Goal: Task Accomplishment & Management: Use online tool/utility

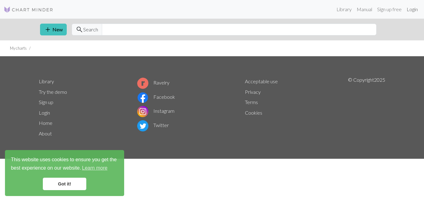
click at [410, 10] on link "Login" at bounding box center [412, 9] width 16 height 12
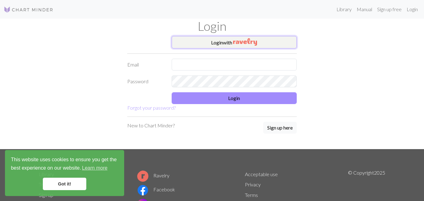
click at [251, 42] on img "button" at bounding box center [245, 41] width 24 height 7
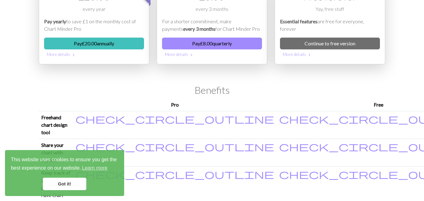
scroll to position [63, 0]
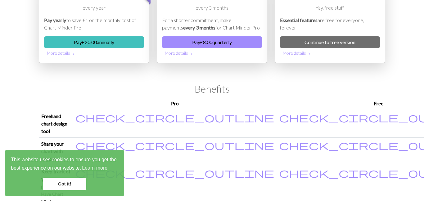
click at [64, 177] on link "Got it!" at bounding box center [64, 183] width 43 height 12
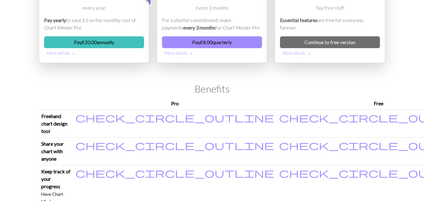
scroll to position [0, 0]
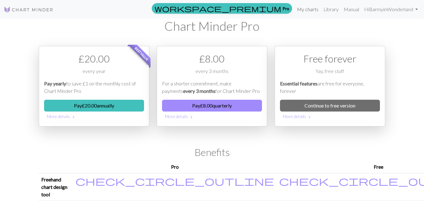
click at [315, 9] on link "My charts" at bounding box center [307, 9] width 26 height 12
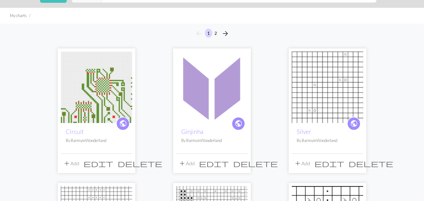
scroll to position [32, 0]
click at [127, 163] on span "delete" at bounding box center [140, 163] width 45 height 9
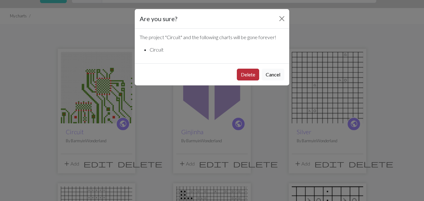
click at [251, 76] on button "Delete" at bounding box center [248, 75] width 22 height 12
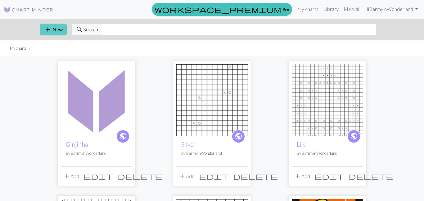
click at [53, 31] on button "add New" at bounding box center [53, 30] width 27 height 12
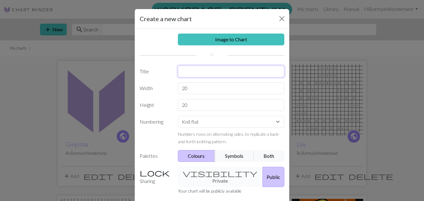
click at [206, 71] on input "text" at bounding box center [231, 71] width 107 height 12
type input "Circuit"
click at [203, 87] on input "20" at bounding box center [231, 88] width 107 height 12
type input "2"
type input "166"
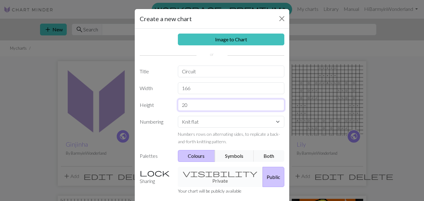
click at [196, 105] on input "20" at bounding box center [231, 105] width 107 height 12
type input "20170"
click at [277, 122] on div "Image to Chart Title Circuit Width 166 Height 20170 Numbering Knit flat Knit in…" at bounding box center [212, 129] width 155 height 200
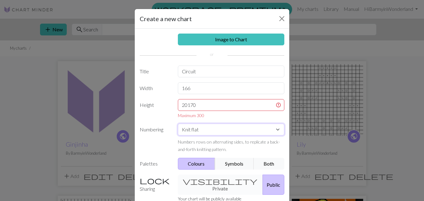
select select "round"
click at [178, 123] on select "Knit flat Knit in the round Lace knitting Cross stitch" at bounding box center [231, 129] width 107 height 12
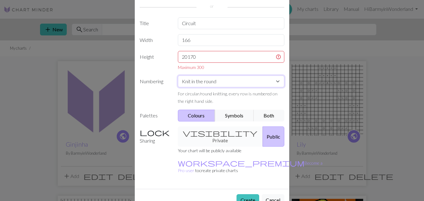
scroll to position [52, 0]
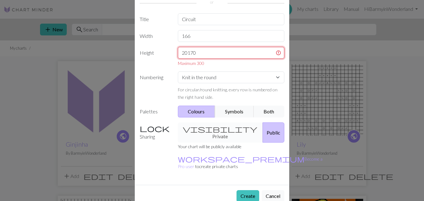
click at [202, 51] on input "20170" at bounding box center [231, 53] width 107 height 12
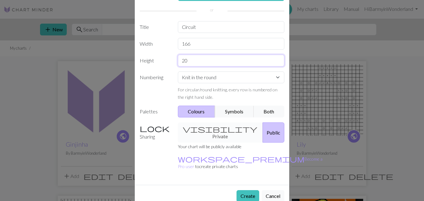
type input "2"
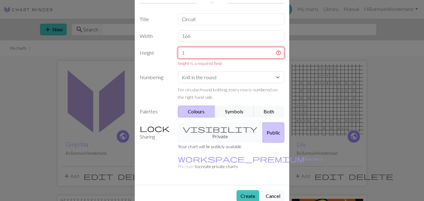
scroll to position [44, 0]
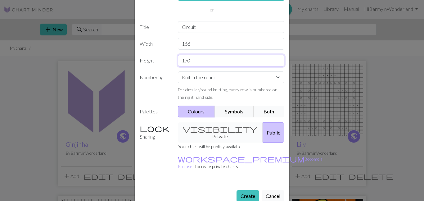
type input "170"
click at [270, 113] on button "Both" at bounding box center [269, 111] width 31 height 12
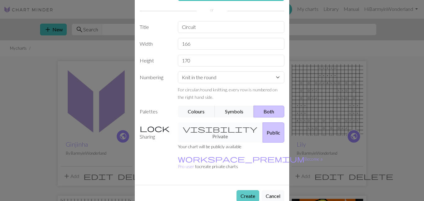
click at [246, 190] on button "Create" at bounding box center [247, 196] width 23 height 12
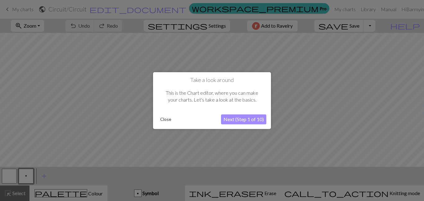
click at [235, 119] on button "Next (Step 1 of 10)" at bounding box center [243, 119] width 45 height 10
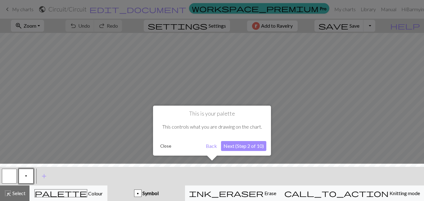
click at [238, 146] on button "Next (Step 2 of 10)" at bounding box center [243, 146] width 45 height 10
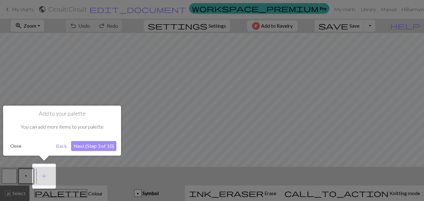
click at [96, 146] on button "Next (Step 3 of 10)" at bounding box center [93, 146] width 45 height 10
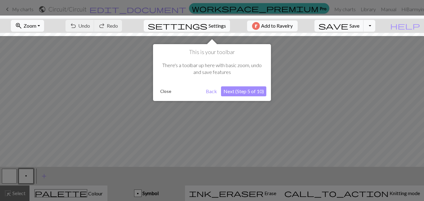
click at [167, 92] on button "Close" at bounding box center [166, 91] width 16 height 9
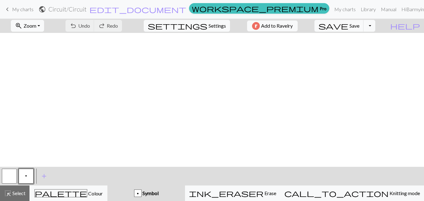
scroll to position [0, 6]
click at [359, 25] on span "Save" at bounding box center [354, 26] width 10 height 6
click at [375, 25] on button "Toggle Dropdown" at bounding box center [369, 26] width 12 height 12
click at [361, 51] on button "save_alt Download" at bounding box center [323, 49] width 102 height 10
click at [375, 26] on button "Toggle Dropdown" at bounding box center [369, 26] width 12 height 12
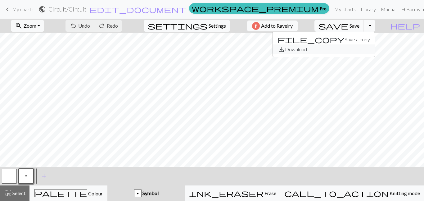
click at [366, 48] on button "save_alt Download" at bounding box center [323, 49] width 102 height 10
click at [180, 9] on span "edit_document" at bounding box center [137, 9] width 97 height 9
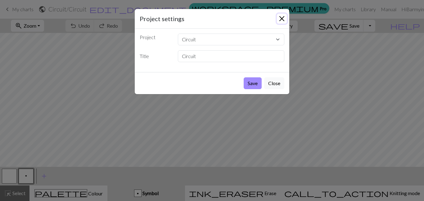
click at [280, 19] on button "Close" at bounding box center [282, 19] width 10 height 10
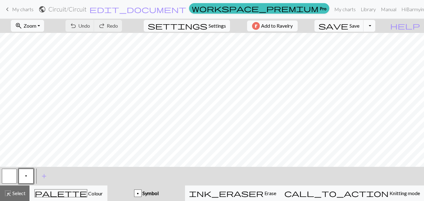
click at [375, 27] on button "Toggle Dropdown" at bounding box center [369, 26] width 12 height 12
click at [364, 49] on button "save_alt Download" at bounding box center [323, 49] width 102 height 10
click at [375, 25] on button "Toggle Dropdown" at bounding box center [369, 26] width 12 height 12
click at [369, 49] on button "save_alt Download" at bounding box center [323, 49] width 102 height 10
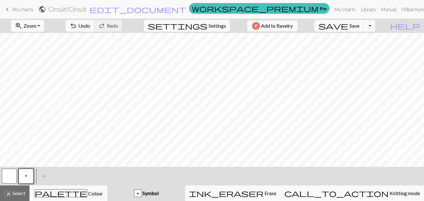
click at [87, 8] on h2 "Circuit / Circuit" at bounding box center [67, 9] width 38 height 7
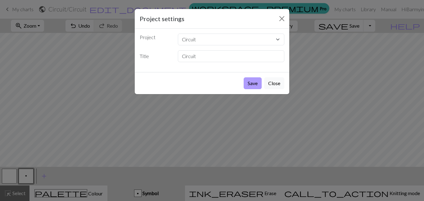
click at [253, 85] on button "Save" at bounding box center [253, 83] width 18 height 12
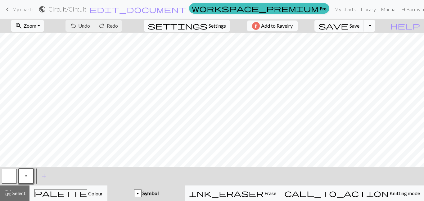
click at [375, 26] on button "Toggle Dropdown" at bounding box center [369, 26] width 12 height 12
click at [361, 51] on button "save_alt Download" at bounding box center [323, 49] width 102 height 10
click at [26, 9] on span "My charts" at bounding box center [22, 9] width 21 height 6
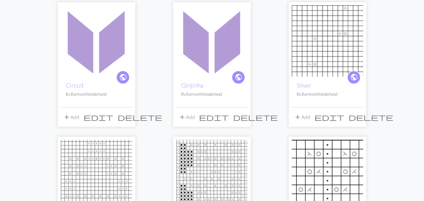
scroll to position [79, 0]
click at [99, 69] on img at bounding box center [96, 40] width 71 height 71
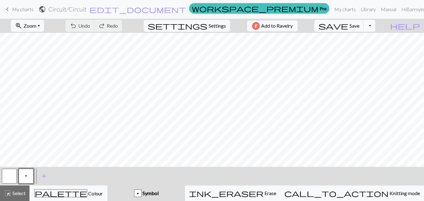
click at [375, 26] on button "Toggle Dropdown" at bounding box center [369, 26] width 12 height 12
click at [359, 52] on button "save_alt Download" at bounding box center [323, 49] width 102 height 10
click at [180, 8] on span "edit_document" at bounding box center [137, 9] width 97 height 9
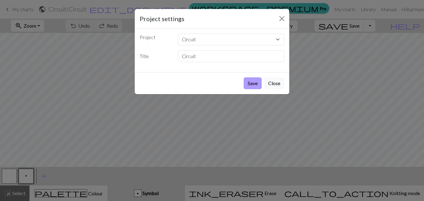
click at [250, 83] on button "Save" at bounding box center [253, 83] width 18 height 12
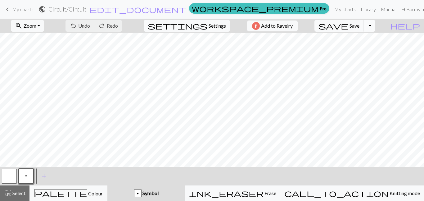
click at [375, 28] on button "Toggle Dropdown" at bounding box center [369, 26] width 12 height 12
click at [365, 49] on button "save_alt Download" at bounding box center [323, 49] width 102 height 10
click at [216, 25] on span "Settings" at bounding box center [217, 25] width 17 height 7
select select "aran"
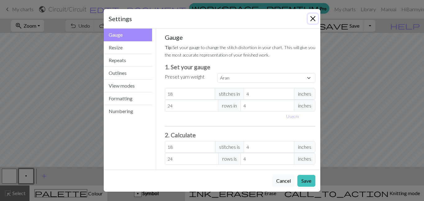
click at [313, 19] on button "Close" at bounding box center [313, 19] width 10 height 10
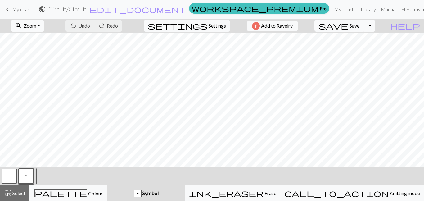
click at [36, 26] on span "Zoom" at bounding box center [30, 26] width 13 height 6
click at [36, 39] on button "Fit all" at bounding box center [35, 39] width 49 height 10
click at [375, 26] on button "Toggle Dropdown" at bounding box center [369, 26] width 12 height 12
click at [370, 48] on button "save_alt Download" at bounding box center [323, 49] width 102 height 10
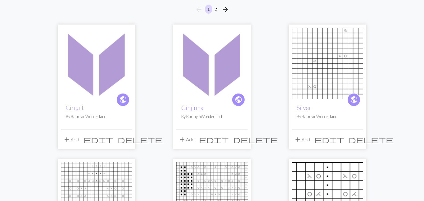
scroll to position [58, 0]
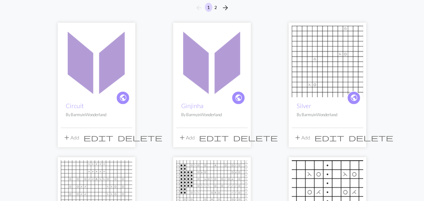
click at [103, 78] on img at bounding box center [96, 61] width 71 height 71
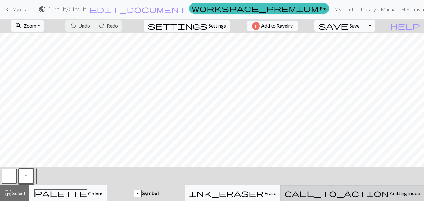
click at [388, 193] on span "Knitting mode" at bounding box center [403, 193] width 31 height 6
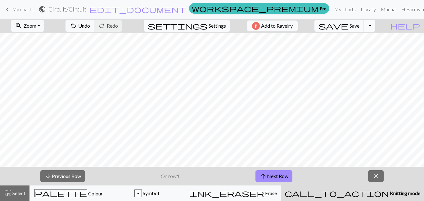
click at [375, 27] on button "Toggle Dropdown" at bounding box center [369, 26] width 12 height 12
click at [361, 50] on button "save_alt Download" at bounding box center [323, 49] width 102 height 10
